Goal: Download file/media

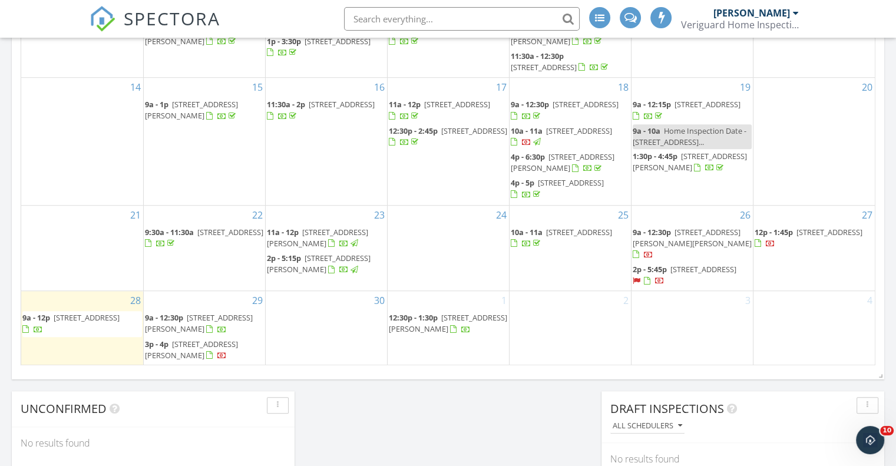
scroll to position [786, 0]
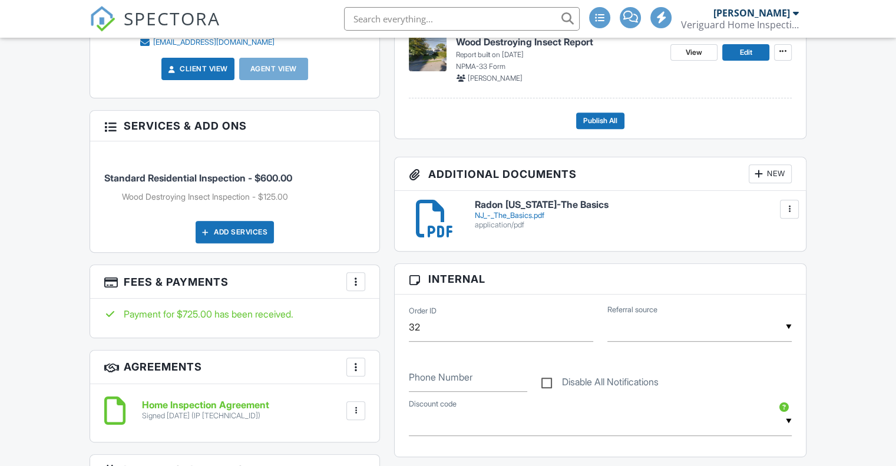
scroll to position [491, 0]
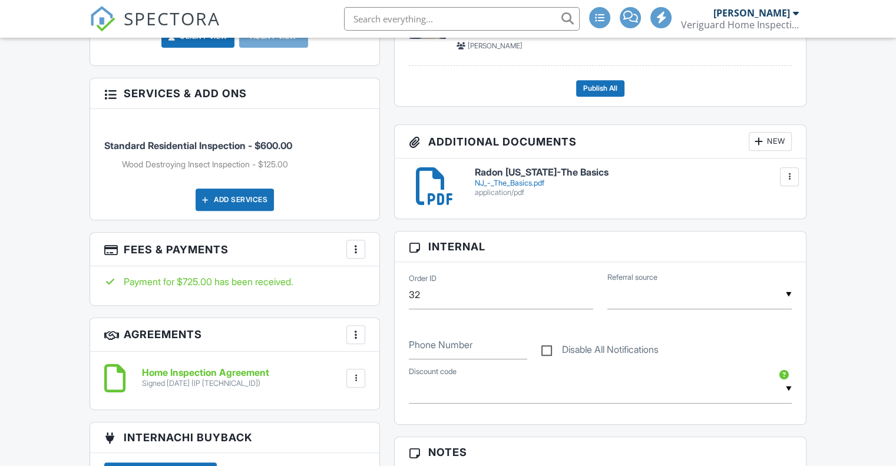
click at [358, 374] on div at bounding box center [356, 378] width 12 height 12
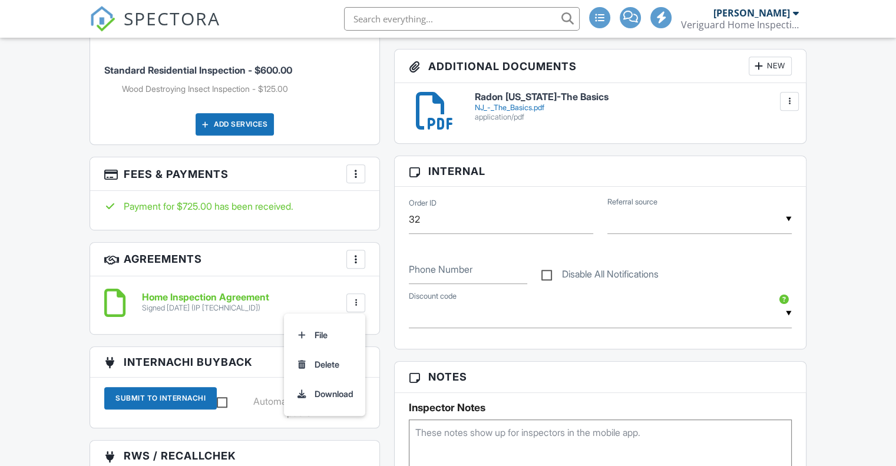
scroll to position [589, 0]
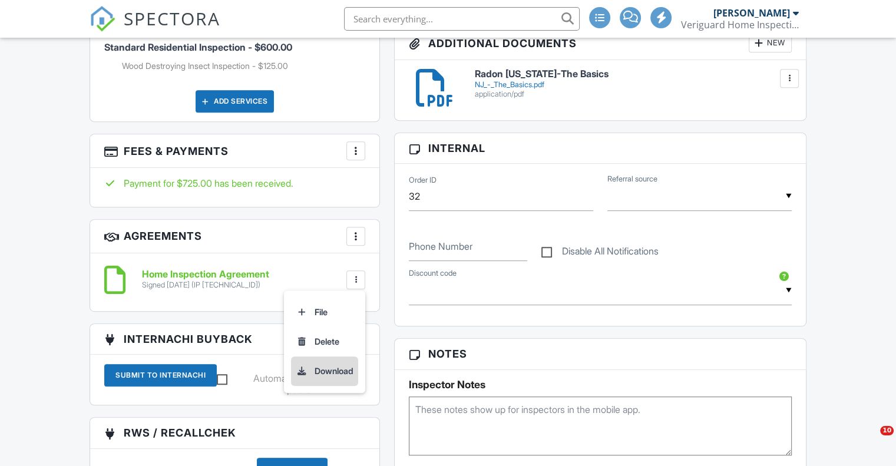
click at [344, 369] on li "Download" at bounding box center [324, 371] width 67 height 29
